Goal: Task Accomplishment & Management: Use online tool/utility

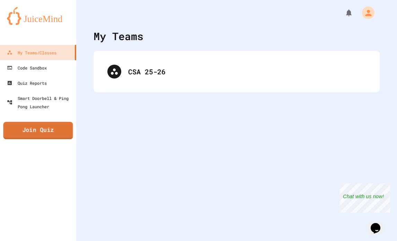
click at [46, 135] on link "Join Quiz" at bounding box center [38, 130] width 70 height 17
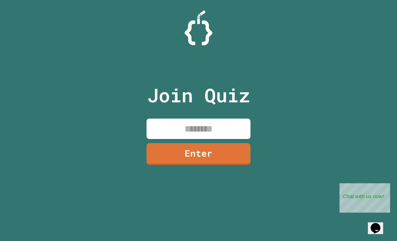
click at [211, 123] on input at bounding box center [199, 129] width 104 height 20
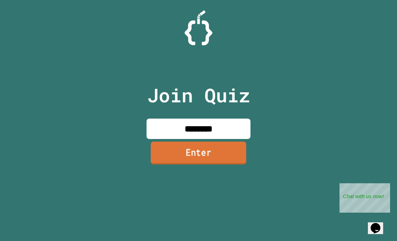
type input "********"
click at [218, 148] on link "Enter" at bounding box center [199, 153] width 96 height 23
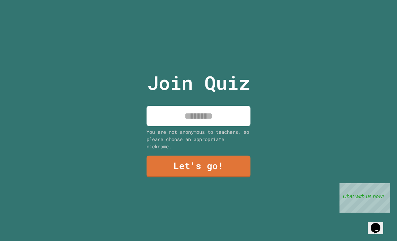
click at [222, 123] on input at bounding box center [199, 116] width 104 height 20
type input "*"
type input "***"
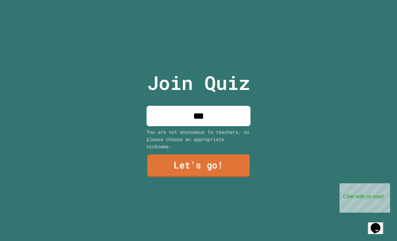
click at [225, 173] on link "Let's go!" at bounding box center [198, 166] width 103 height 23
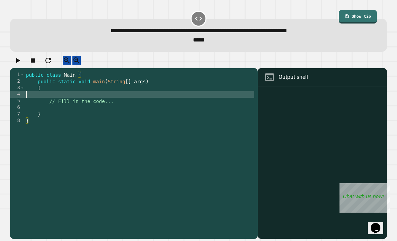
click at [90, 101] on div "public class Main { public static void main ( String [ ] args ) { // Fill in th…" at bounding box center [140, 154] width 230 height 165
click at [96, 116] on div "public class Main { public static void main ( String [ ] args ) { // Fill in th…" at bounding box center [140, 154] width 230 height 165
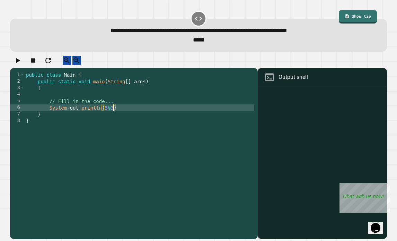
scroll to position [0, 6]
click at [127, 116] on div "public class Main { public static void main ( String [ ] args ) { // Fill in th…" at bounding box center [140, 154] width 230 height 165
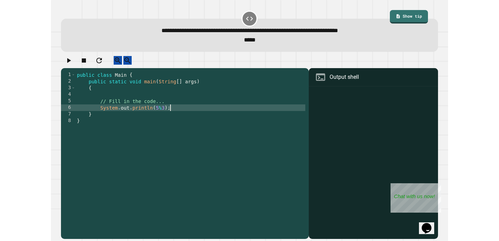
scroll to position [0, 6]
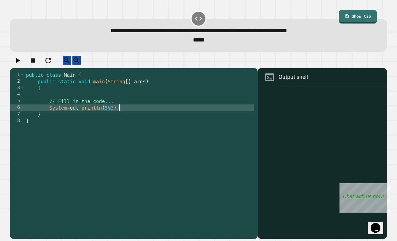
type textarea "**********"
click at [20, 62] on icon "button" at bounding box center [18, 60] width 8 height 8
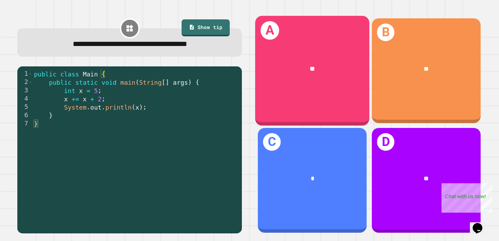
click at [340, 88] on div "A **" at bounding box center [312, 71] width 114 height 110
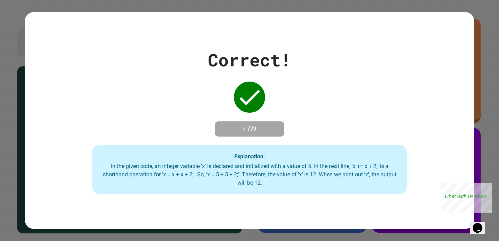
click at [343, 90] on div "Correct! + 779 Explanation: In the given code, an integer variable 'x' is decla…" at bounding box center [249, 121] width 449 height 148
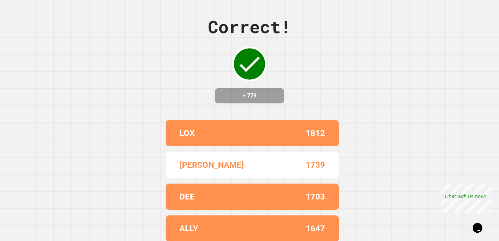
click at [397, 21] on div "Correct! + 779 LOX 1812 [PERSON_NAME] 1739 DEE 1703 ALLY 1647 ZEKE 1435" at bounding box center [249, 120] width 499 height 241
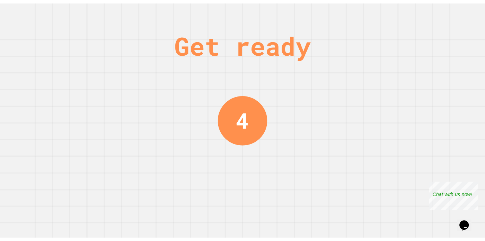
scroll to position [0, 0]
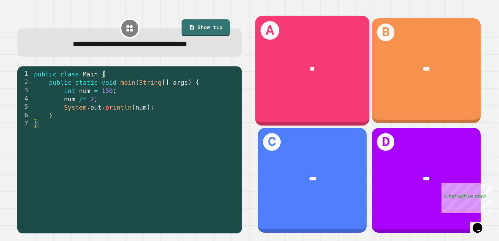
click at [318, 81] on div "**" at bounding box center [312, 69] width 114 height 35
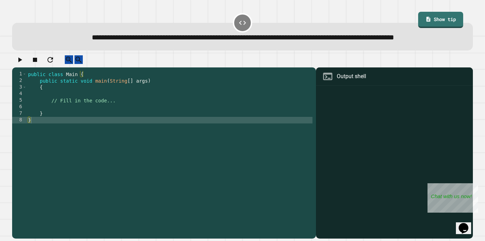
click at [111, 125] on div "public class Main { public static void main ( String [ ] args ) { // Fill in th…" at bounding box center [170, 146] width 286 height 151
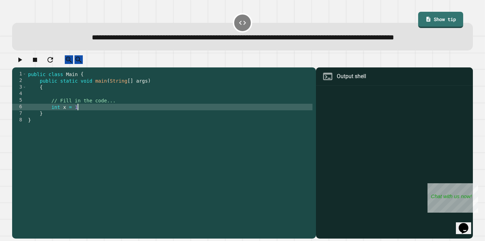
type textarea "**********"
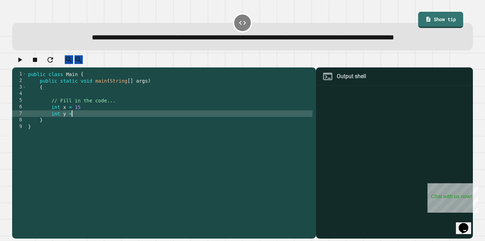
type textarea "*********"
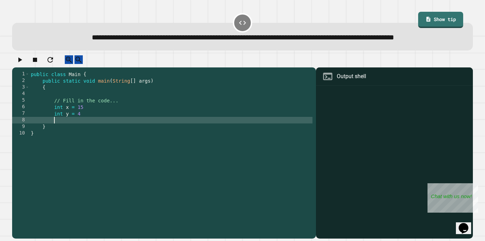
type textarea "*"
click at [19, 64] on icon "button" at bounding box center [20, 60] width 8 height 8
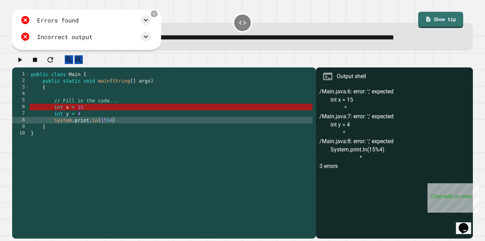
click at [140, 138] on div "public class Main { public static void main ( String [ ] args ) { // Fill in th…" at bounding box center [170, 146] width 283 height 151
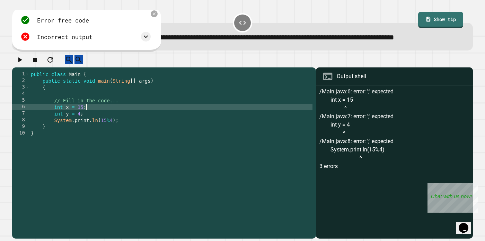
scroll to position [0, 3]
click at [20, 64] on icon "button" at bounding box center [20, 60] width 8 height 8
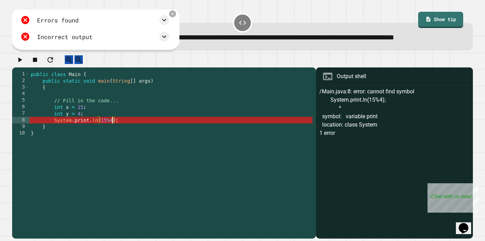
click at [113, 139] on div "public class Main { public static void main ( String [ ] args ) { // Fill in th…" at bounding box center [170, 146] width 283 height 151
click at [176, 17] on icon at bounding box center [173, 14] width 6 height 6
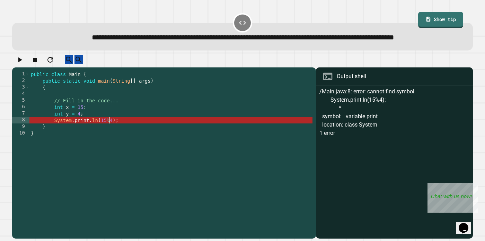
click at [109, 140] on div "public class Main { public static void main ( String [ ] args ) { // Fill in th…" at bounding box center [170, 146] width 283 height 151
click at [91, 141] on div "public class Main { public static void main ( String [ ] args ) { // Fill in th…" at bounding box center [170, 146] width 283 height 151
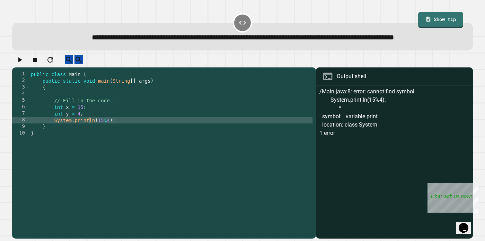
click at [24, 64] on icon "button" at bounding box center [20, 60] width 8 height 8
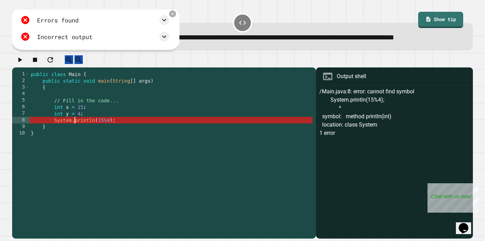
click at [74, 139] on div "public class Main { public static void main ( String [ ] args ) { // Fill in th…" at bounding box center [170, 146] width 283 height 151
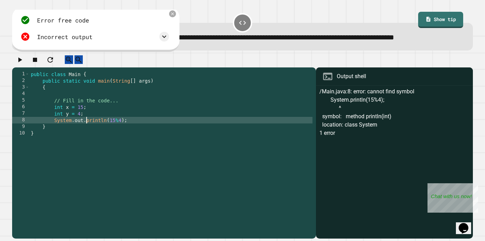
scroll to position [0, 4]
type textarea "**********"
click at [17, 68] on div "**********" at bounding box center [243, 147] width 466 height 188
click at [20, 64] on icon "button" at bounding box center [20, 60] width 8 height 8
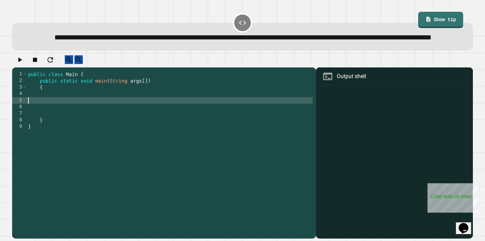
click at [82, 120] on div "public class Main { public static void main ( String args [ ]) { } }" at bounding box center [170, 146] width 286 height 151
type textarea "*"
type textarea "**********"
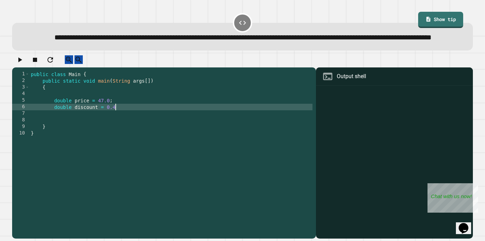
type textarea "**********"
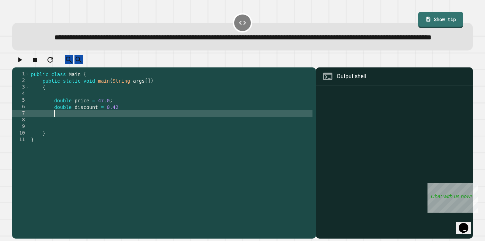
type textarea "*"
click at [89, 120] on div "public class Main { public static void main ( String args [ ]) { double price =…" at bounding box center [170, 146] width 283 height 151
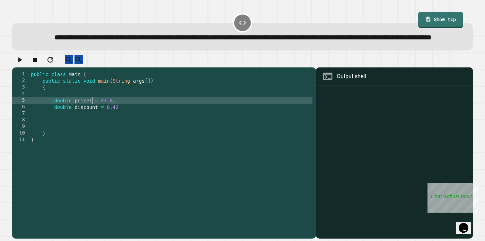
click at [89, 134] on div "public class Main { public static void main ( String args [ ]) { double price1 …" at bounding box center [170, 146] width 283 height 151
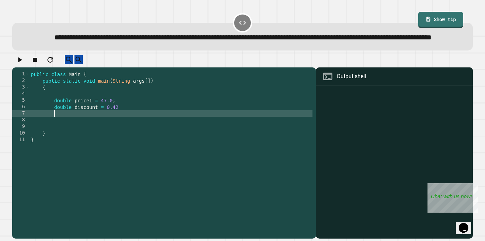
click at [91, 120] on div "public class Main { public static void main ( String args [ ]) { double price1 …" at bounding box center [170, 146] width 283 height 151
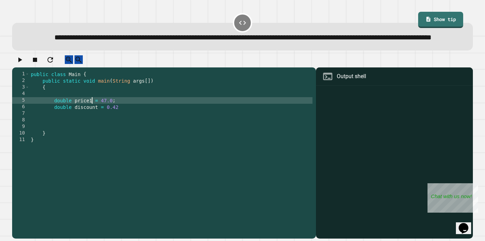
type textarea "**********"
click at [89, 135] on div "public class Main { public static void main ( String args [ ]) { double price =…" at bounding box center [170, 146] width 283 height 151
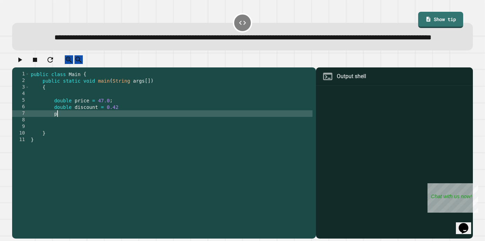
type textarea "*"
click at [127, 127] on div "public class Main { public static void main ( String args [ ]) { double price =…" at bounding box center [170, 146] width 283 height 151
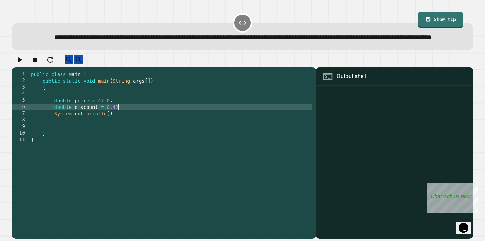
scroll to position [0, 6]
click at [111, 133] on div "public class Main { public static void main ( String args [ ]) { double price =…" at bounding box center [170, 146] width 283 height 151
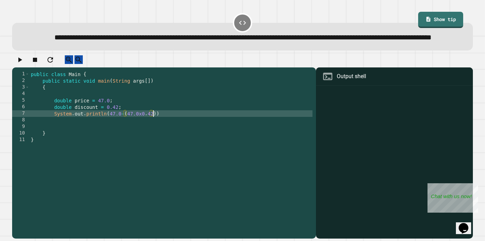
scroll to position [0, 8]
click at [141, 134] on div "public class Main { public static void main ( String args [ ]) { double price =…" at bounding box center [170, 146] width 283 height 151
click at [164, 133] on div "public class Main { public static void main ( String args [ ]) { double price =…" at bounding box center [170, 146] width 283 height 151
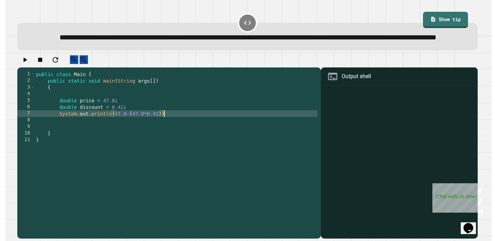
scroll to position [0, 9]
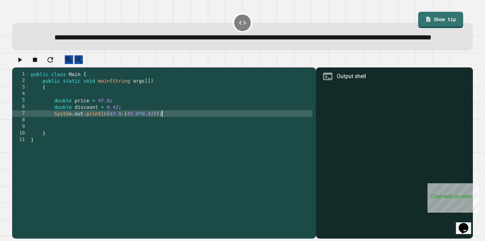
type textarea "**********"
click at [22, 62] on icon "button" at bounding box center [20, 60] width 4 height 5
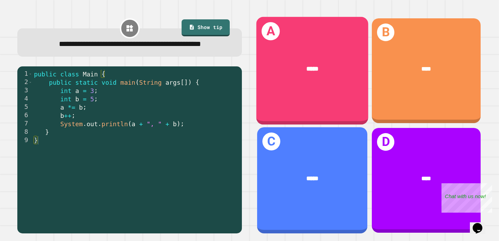
click at [310, 82] on div "*****" at bounding box center [312, 69] width 112 height 34
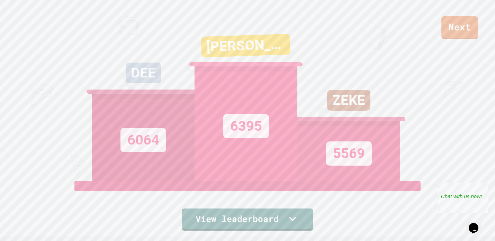
click at [397, 29] on link "Next" at bounding box center [460, 27] width 37 height 23
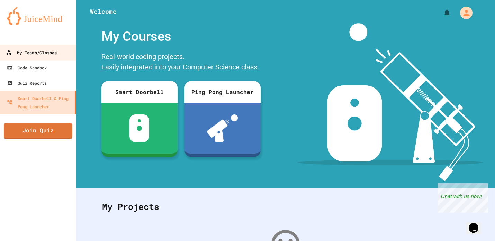
click at [47, 56] on div "My Teams/Classes" at bounding box center [31, 53] width 51 height 9
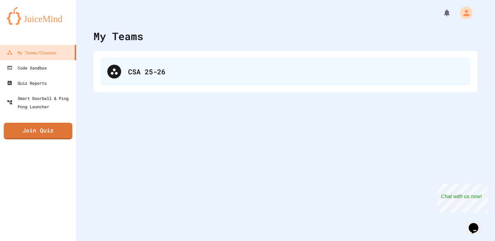
click at [146, 83] on div "CSA 25-26" at bounding box center [285, 72] width 371 height 28
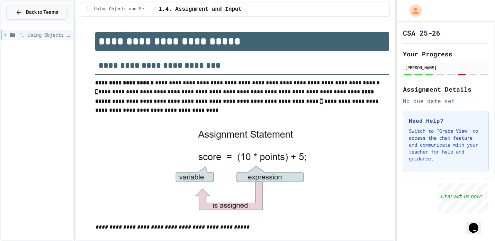
click at [32, 12] on span "Back to Teams" at bounding box center [42, 12] width 32 height 7
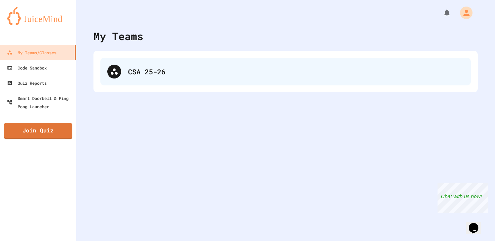
click at [133, 73] on div "CSA 25-26" at bounding box center [296, 72] width 336 height 10
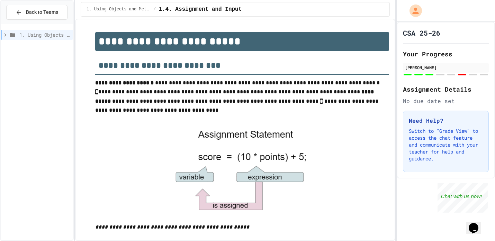
scroll to position [448, 0]
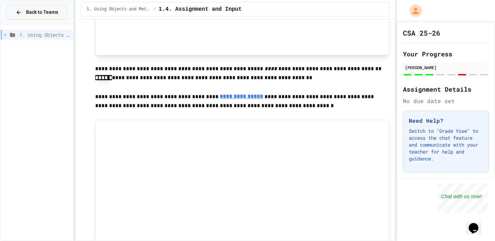
click at [45, 19] on button "Back to Teams" at bounding box center [36, 12] width 61 height 15
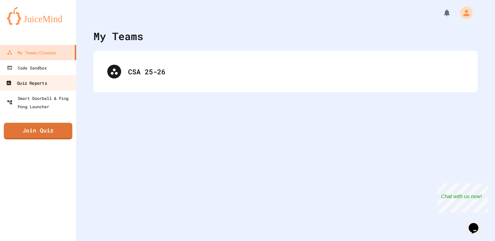
click at [58, 89] on link "Quiz Reports" at bounding box center [38, 83] width 79 height 16
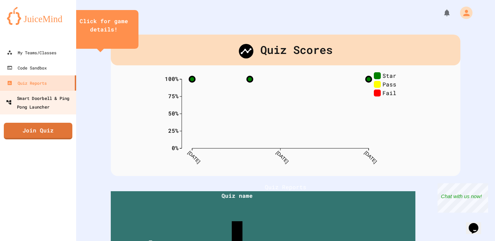
click at [53, 98] on div "Smart Doorbell & Ping Pong Launcher" at bounding box center [40, 102] width 69 height 17
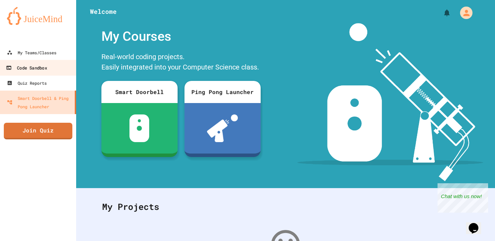
click at [50, 64] on link "Code Sandbox" at bounding box center [38, 68] width 79 height 16
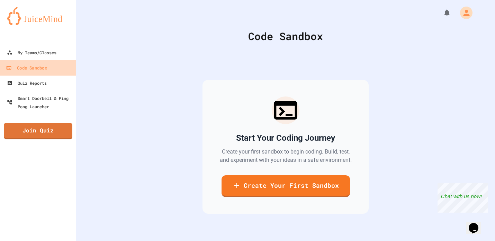
click at [57, 60] on link "Code Sandbox" at bounding box center [38, 68] width 79 height 16
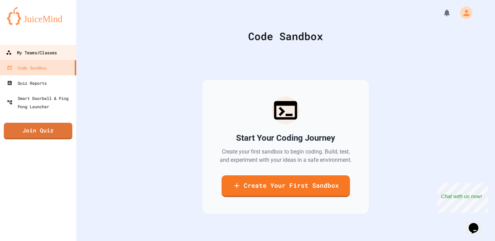
click at [58, 56] on link "My Teams/Classes" at bounding box center [38, 53] width 79 height 16
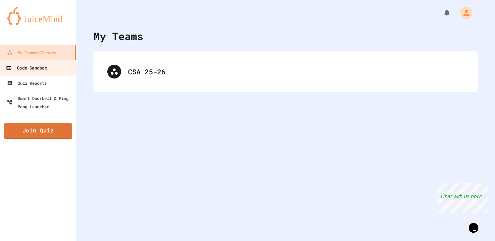
click at [54, 69] on link "Code Sandbox" at bounding box center [38, 68] width 79 height 16
